Goal: Entertainment & Leisure: Browse casually

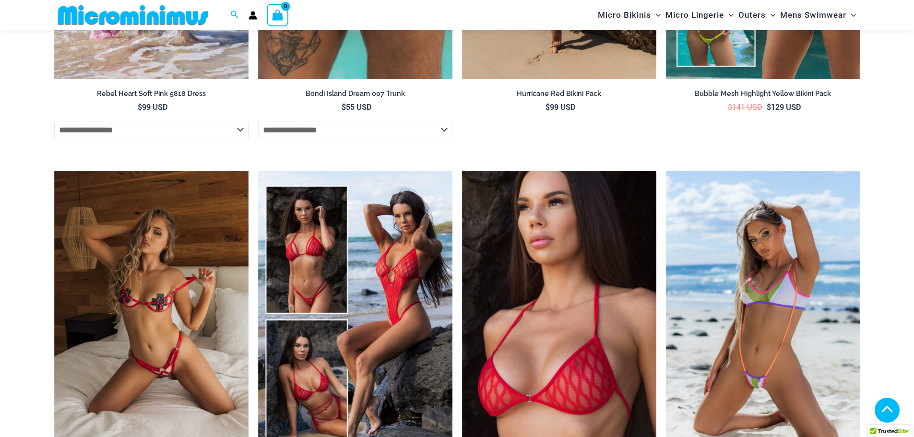
scroll to position [2198, 0]
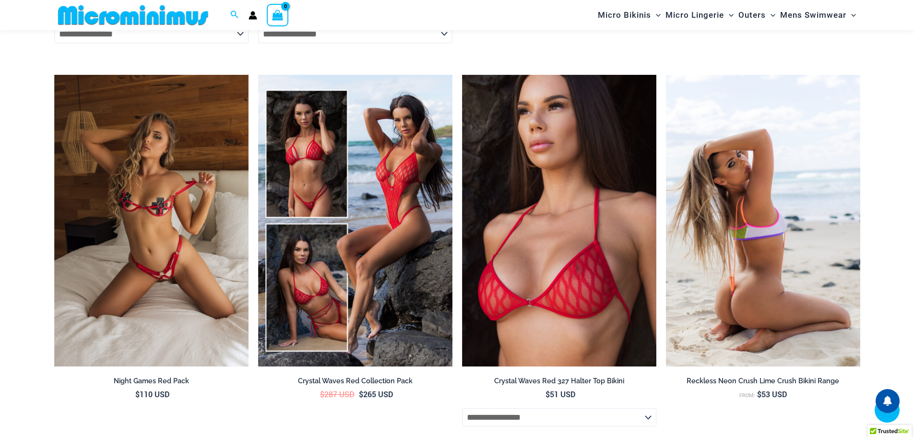
click at [753, 285] on img at bounding box center [763, 221] width 194 height 292
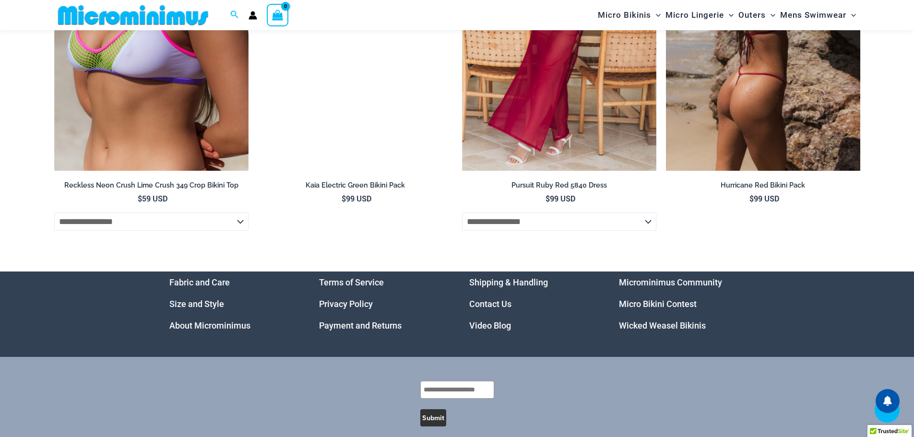
scroll to position [3776, 0]
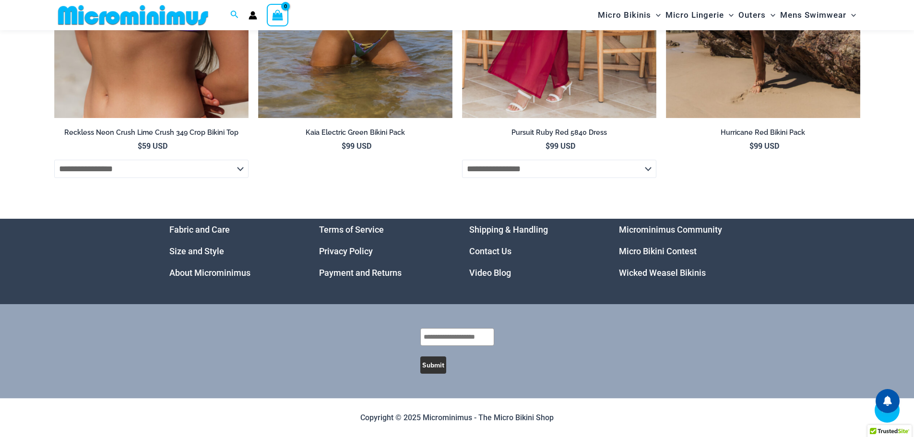
click at [480, 276] on link "Video Blog" at bounding box center [490, 273] width 42 height 10
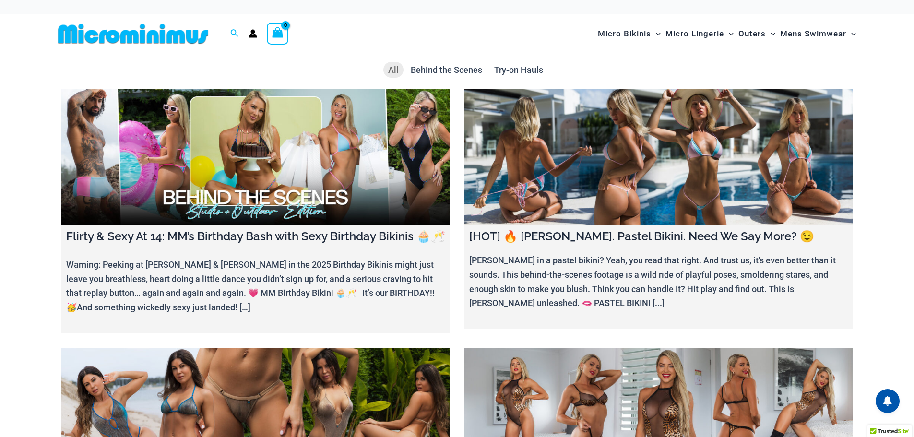
click at [109, 205] on link at bounding box center [255, 157] width 389 height 136
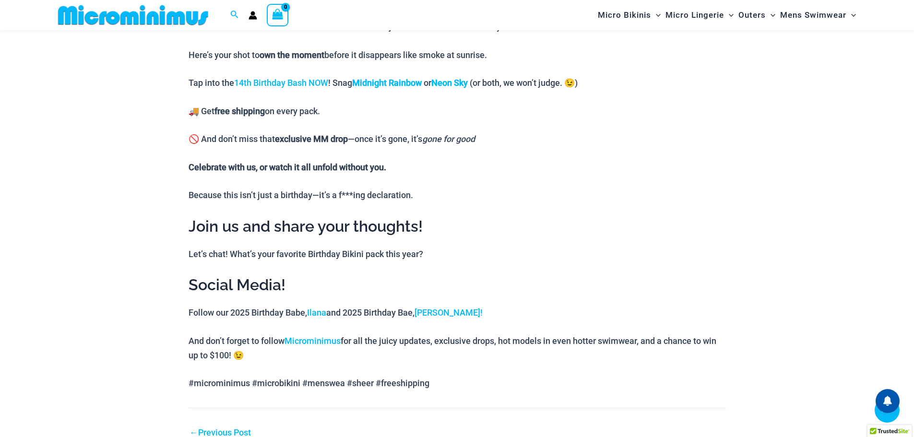
scroll to position [999, 0]
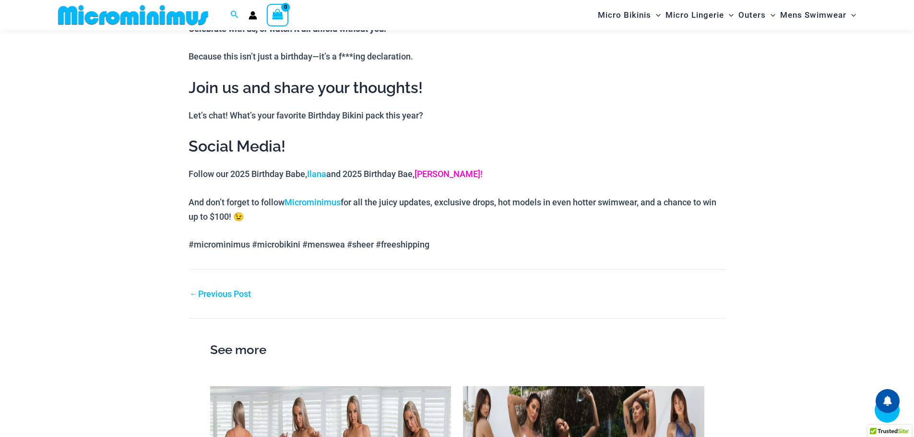
click at [425, 176] on link "Jay!" at bounding box center [448, 174] width 68 height 10
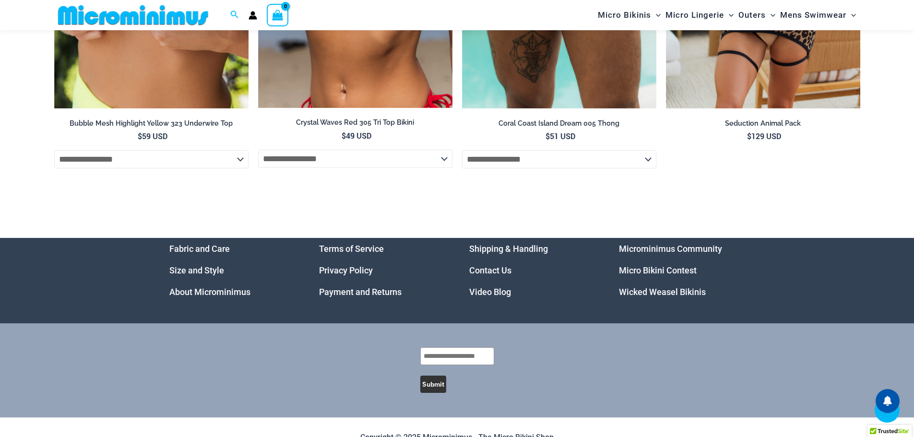
scroll to position [3830, 0]
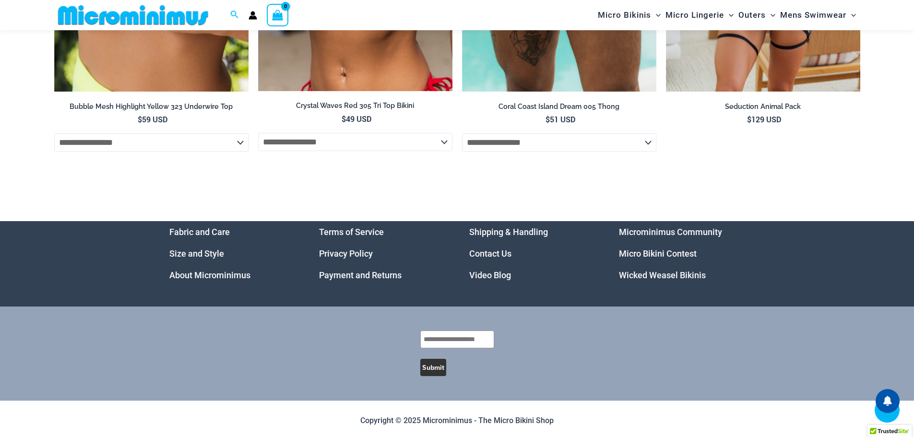
click at [662, 232] on link "Microminimus Community" at bounding box center [670, 232] width 103 height 10
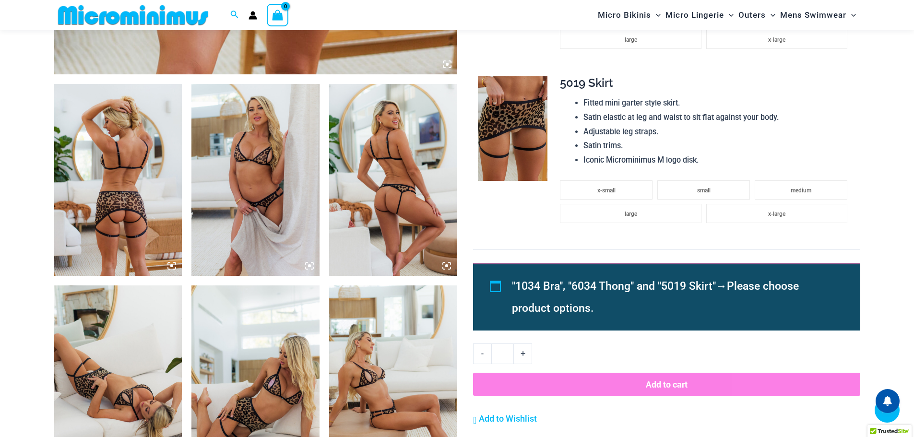
scroll to position [809, 0]
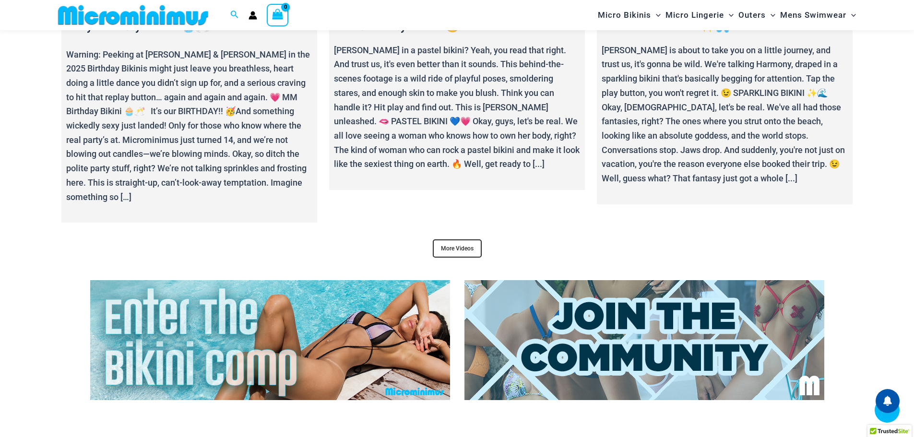
scroll to position [3877, 0]
click at [451, 242] on link "More Videos" at bounding box center [457, 248] width 49 height 18
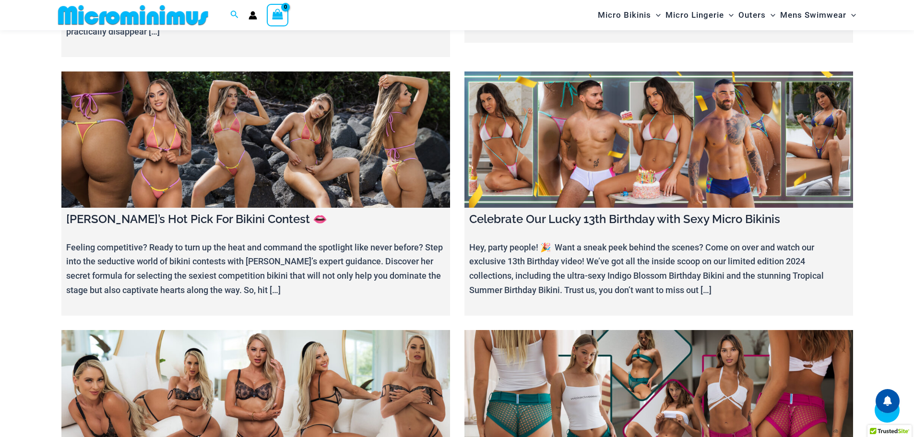
scroll to position [2822, 0]
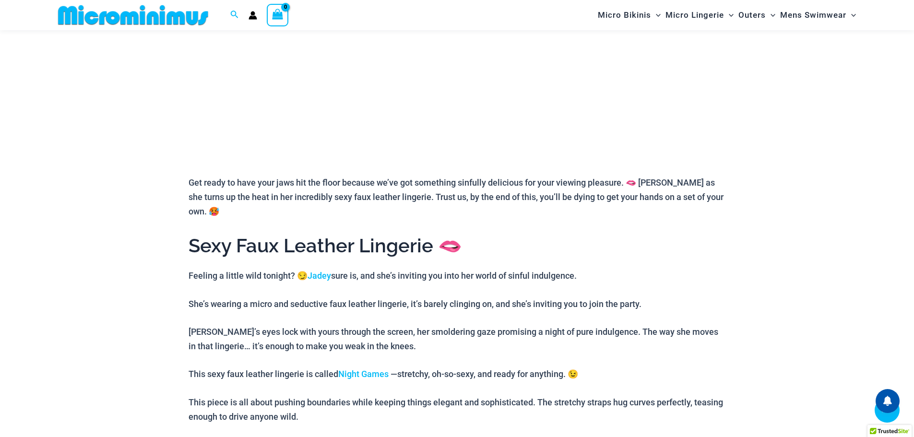
scroll to position [281, 0]
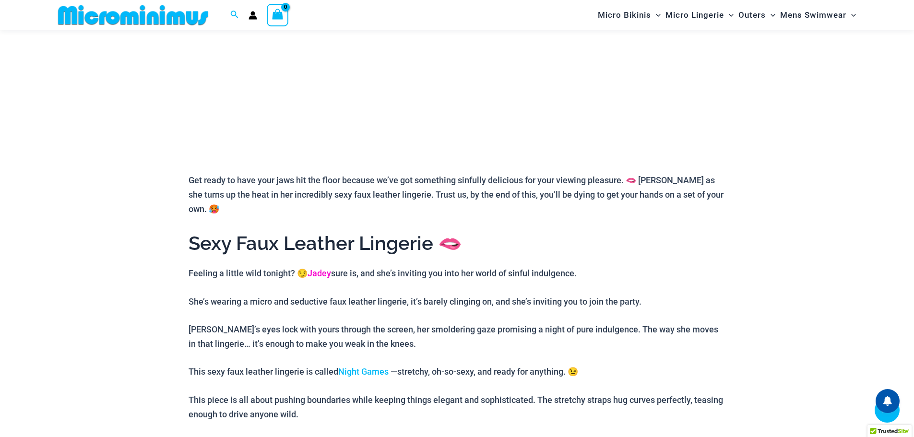
click at [319, 268] on link "Jadey" at bounding box center [319, 273] width 24 height 10
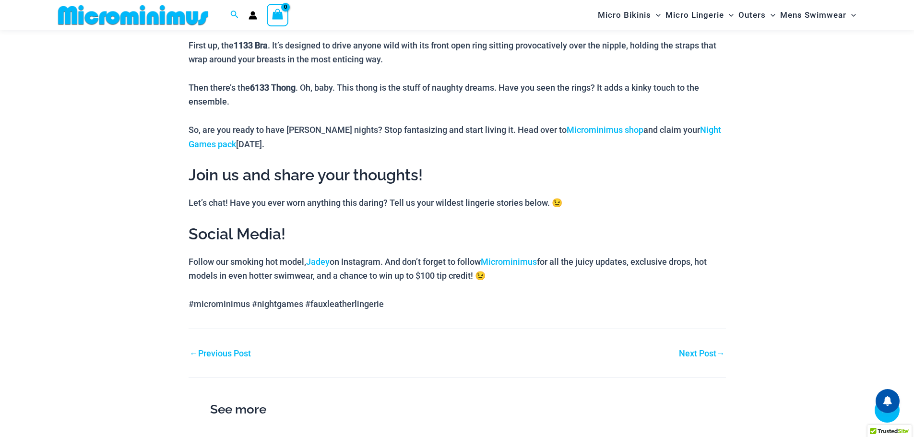
scroll to position [713, 0]
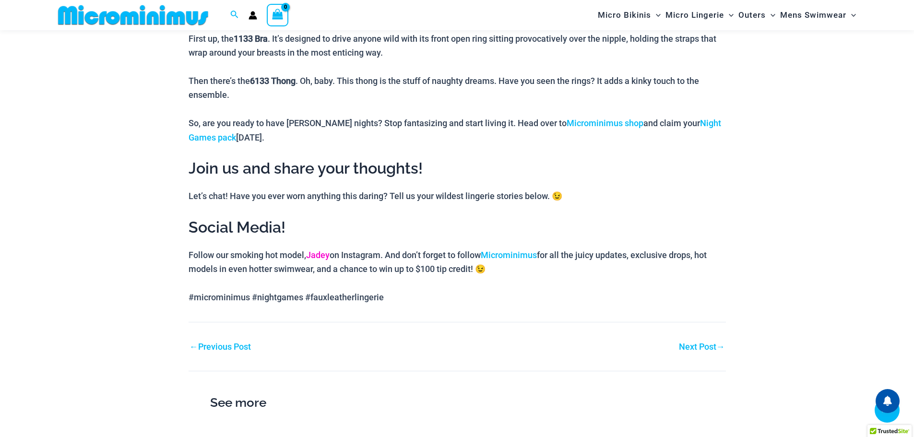
click at [323, 250] on link "Jadey" at bounding box center [318, 255] width 24 height 10
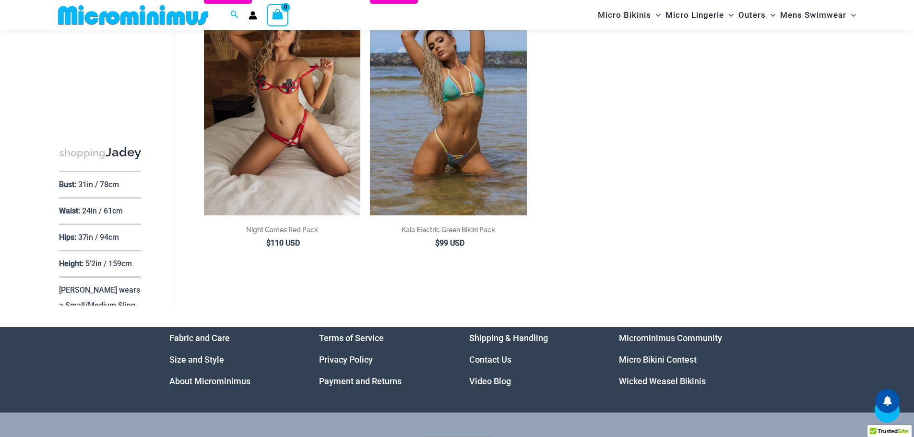
scroll to position [1143, 0]
